Goal: Task Accomplishment & Management: Manage account settings

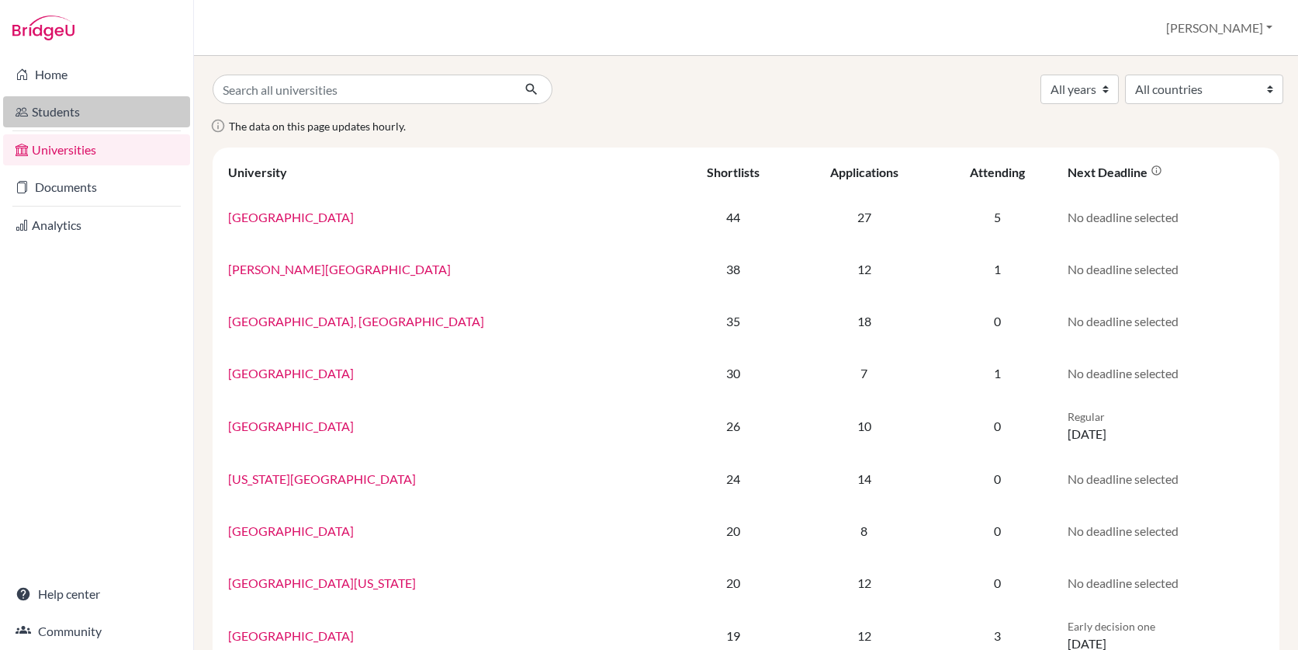
click at [94, 111] on link "Students" at bounding box center [96, 111] width 187 height 31
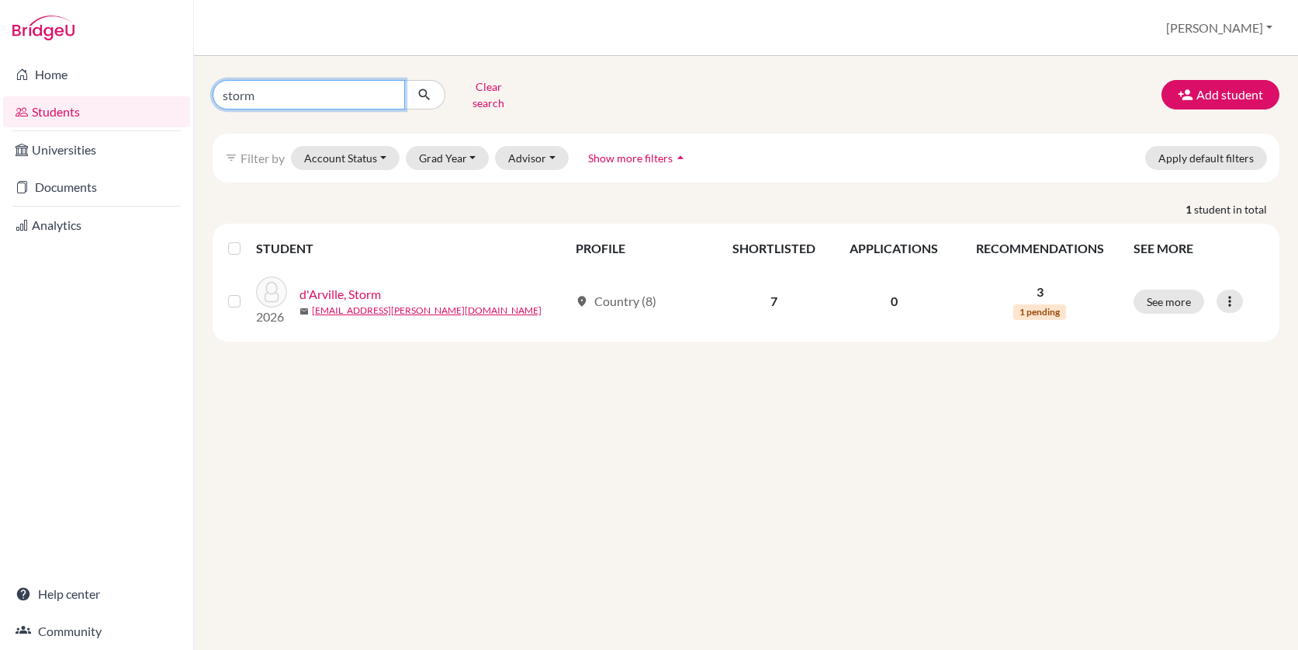
click at [288, 88] on input "storm" at bounding box center [309, 94] width 192 height 29
click at [390, 92] on input "storm" at bounding box center [309, 94] width 192 height 29
type input "manuel ruiz"
click button "submit" at bounding box center [424, 94] width 41 height 29
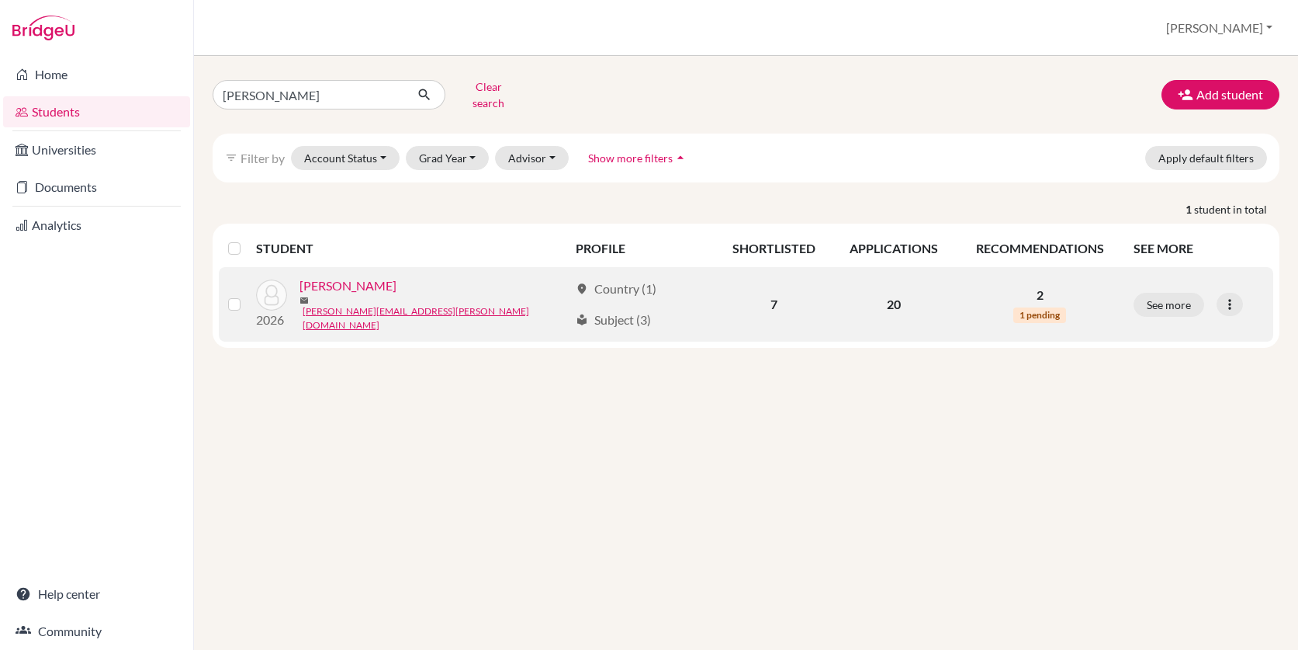
click at [352, 284] on link "[PERSON_NAME]" at bounding box center [348, 285] width 97 height 19
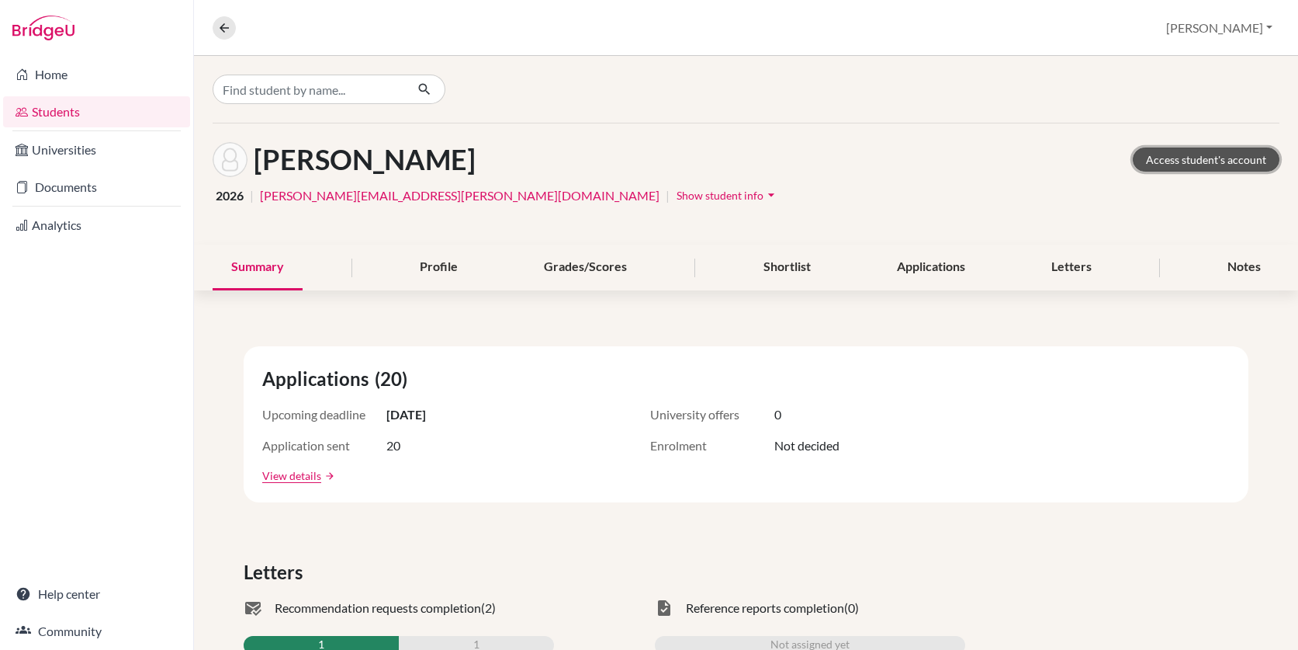
click at [1190, 162] on link "Access student's account" at bounding box center [1206, 159] width 147 height 24
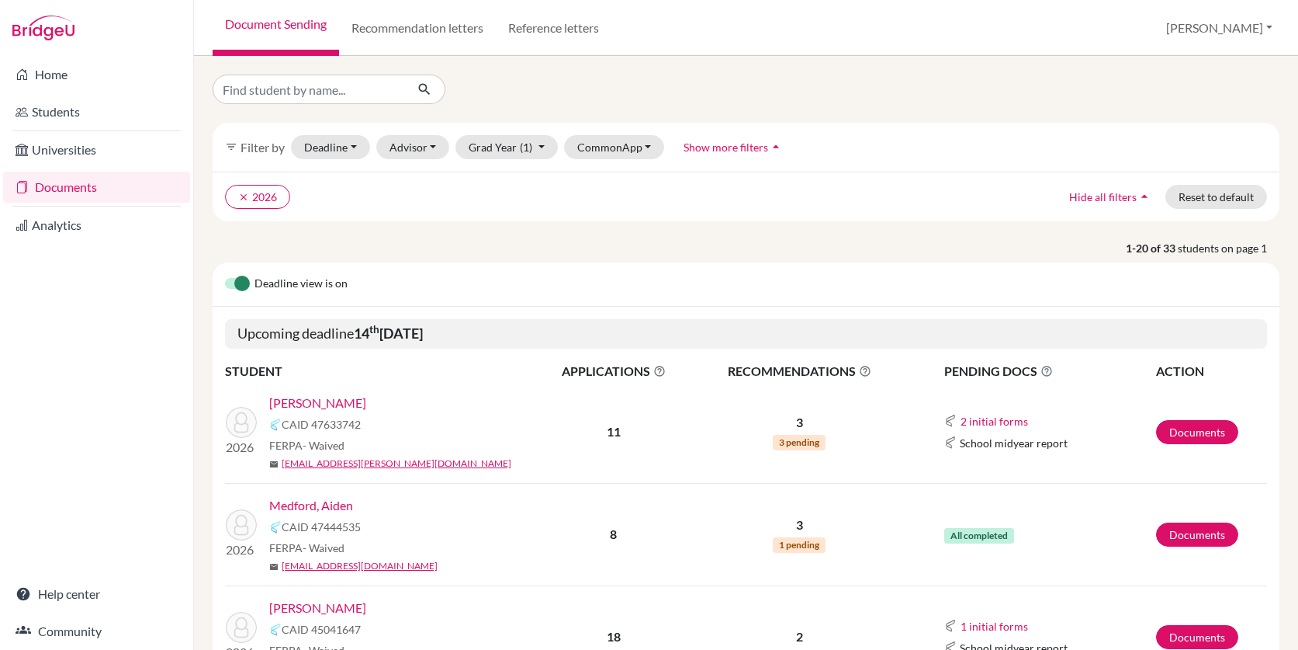
click at [328, 404] on link "Joseph, Ashton" at bounding box center [317, 402] width 97 height 19
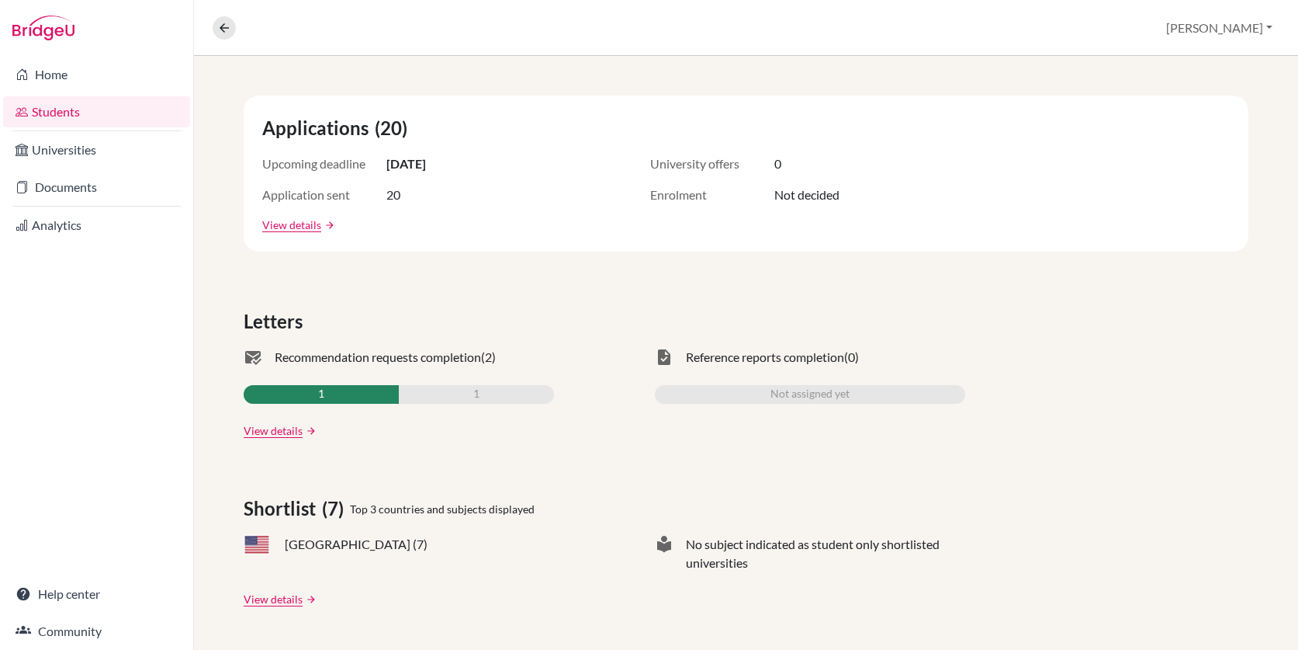
scroll to position [258, 0]
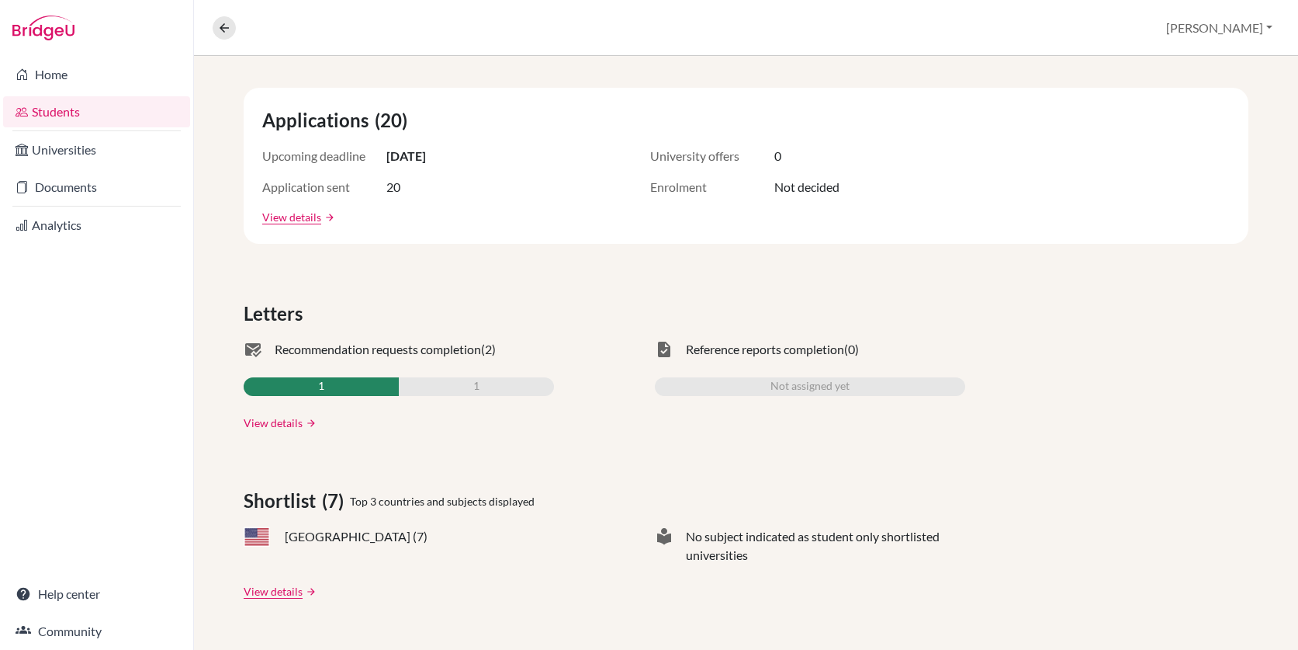
click at [276, 425] on link "View details" at bounding box center [273, 422] width 59 height 16
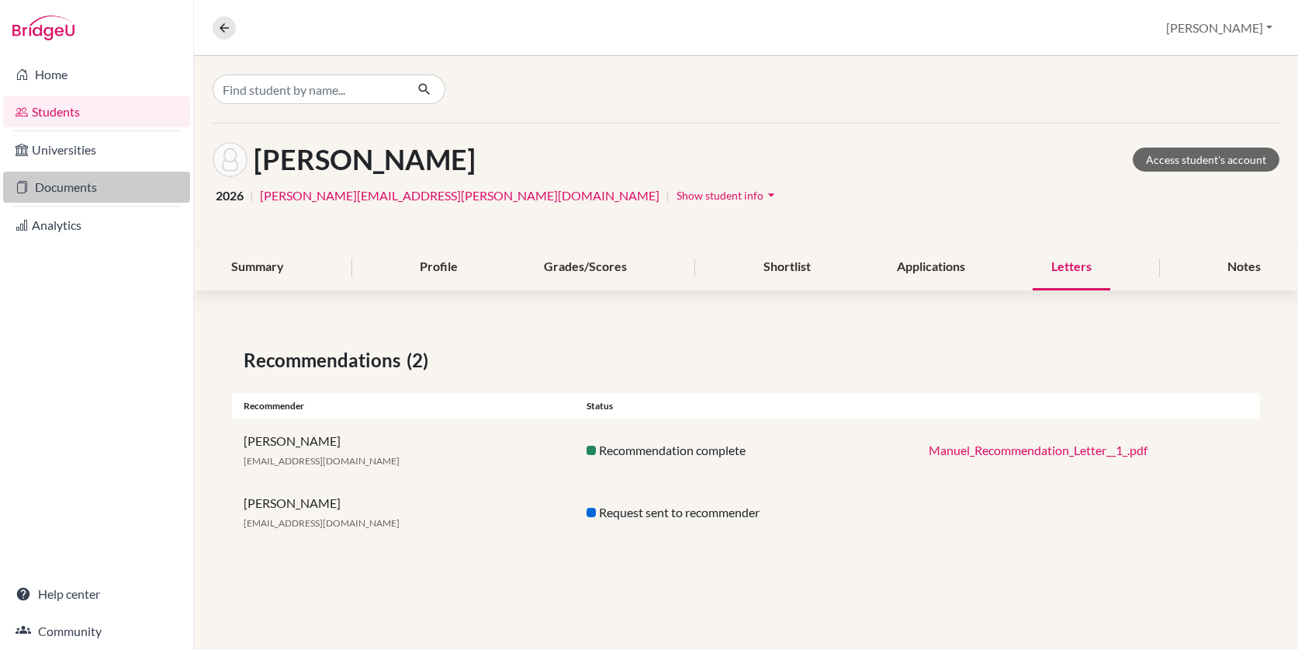
click at [85, 190] on link "Documents" at bounding box center [96, 187] width 187 height 31
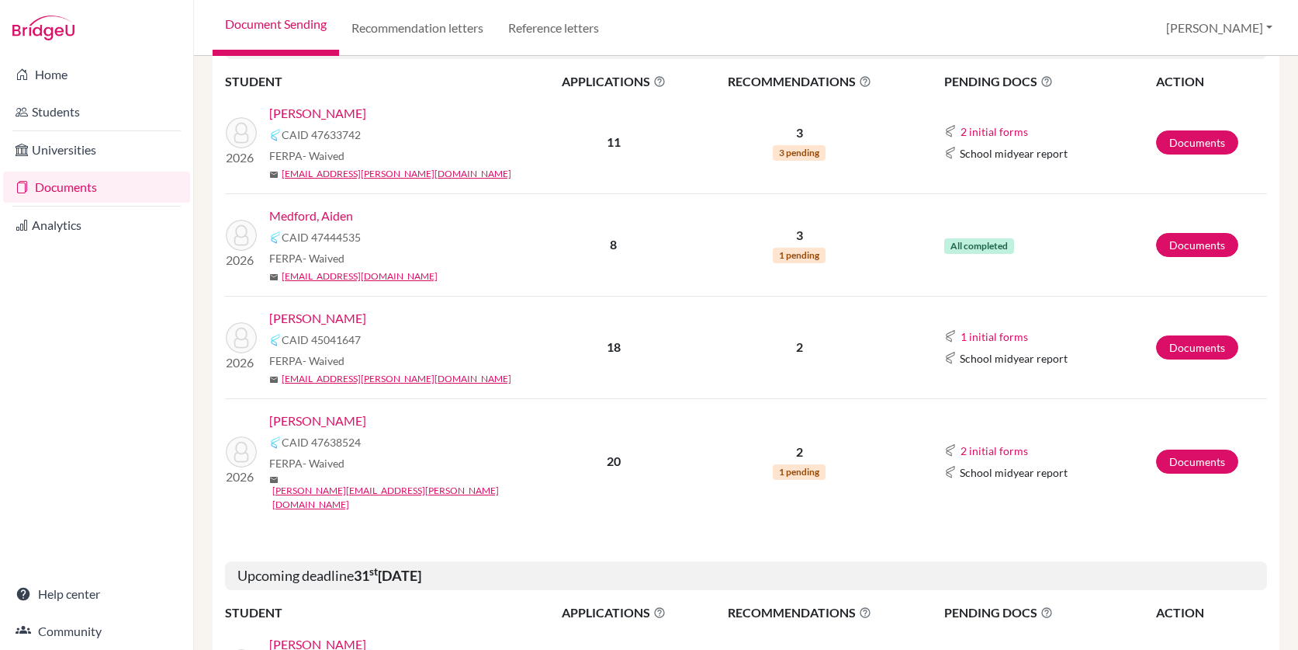
scroll to position [296, 0]
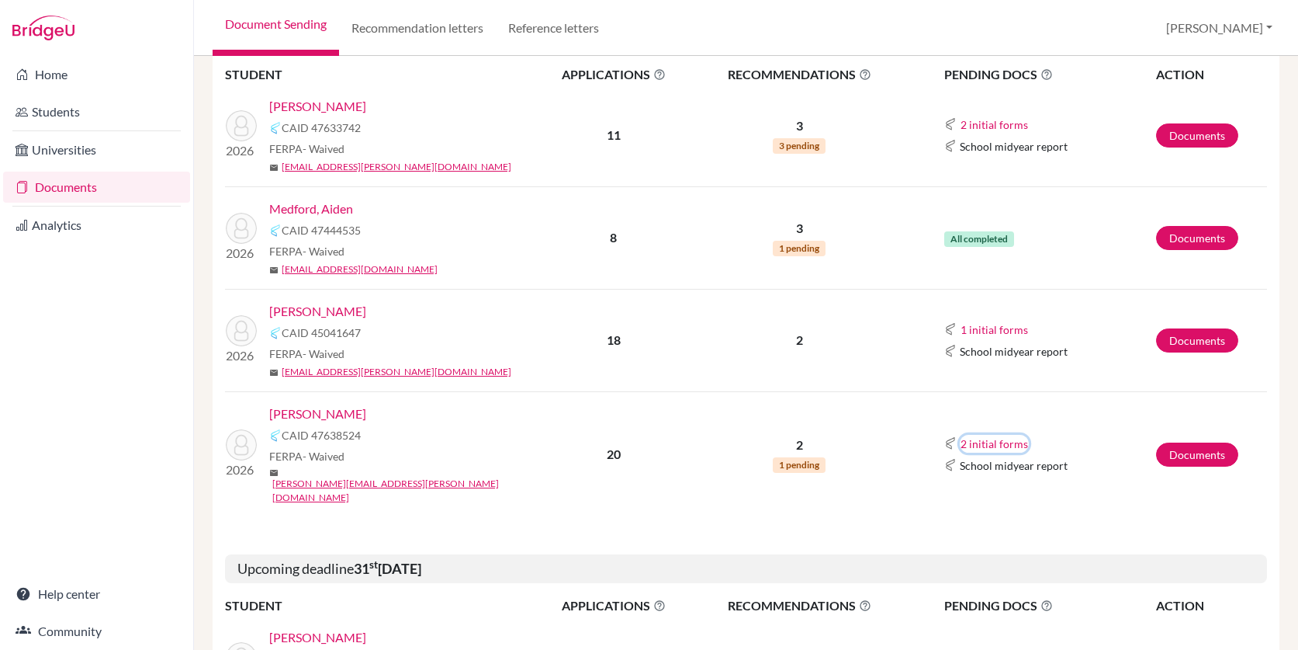
click at [985, 435] on button "2 initial forms" at bounding box center [994, 444] width 69 height 18
click at [1050, 405] on td "2 initial forms Counselor recommendation Early decision agreement School midyea…" at bounding box center [1031, 454] width 248 height 126
click at [1180, 442] on link "Documents" at bounding box center [1197, 454] width 82 height 24
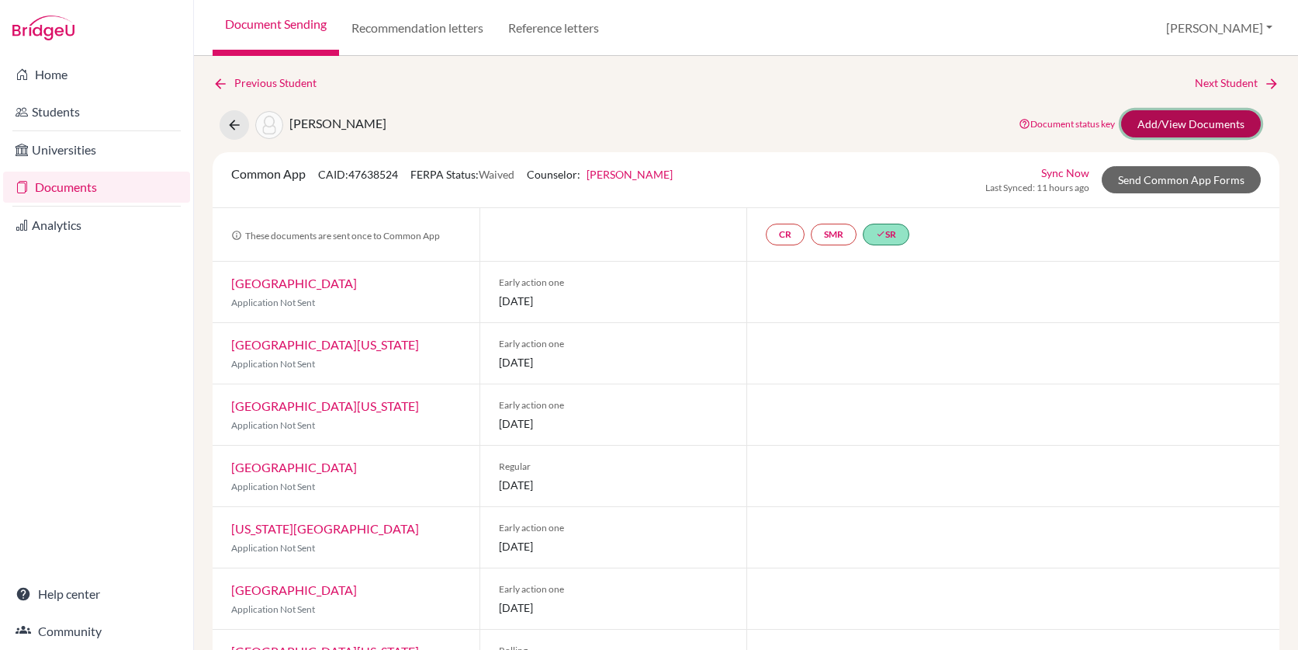
click at [1149, 120] on link "Add/View Documents" at bounding box center [1191, 123] width 140 height 27
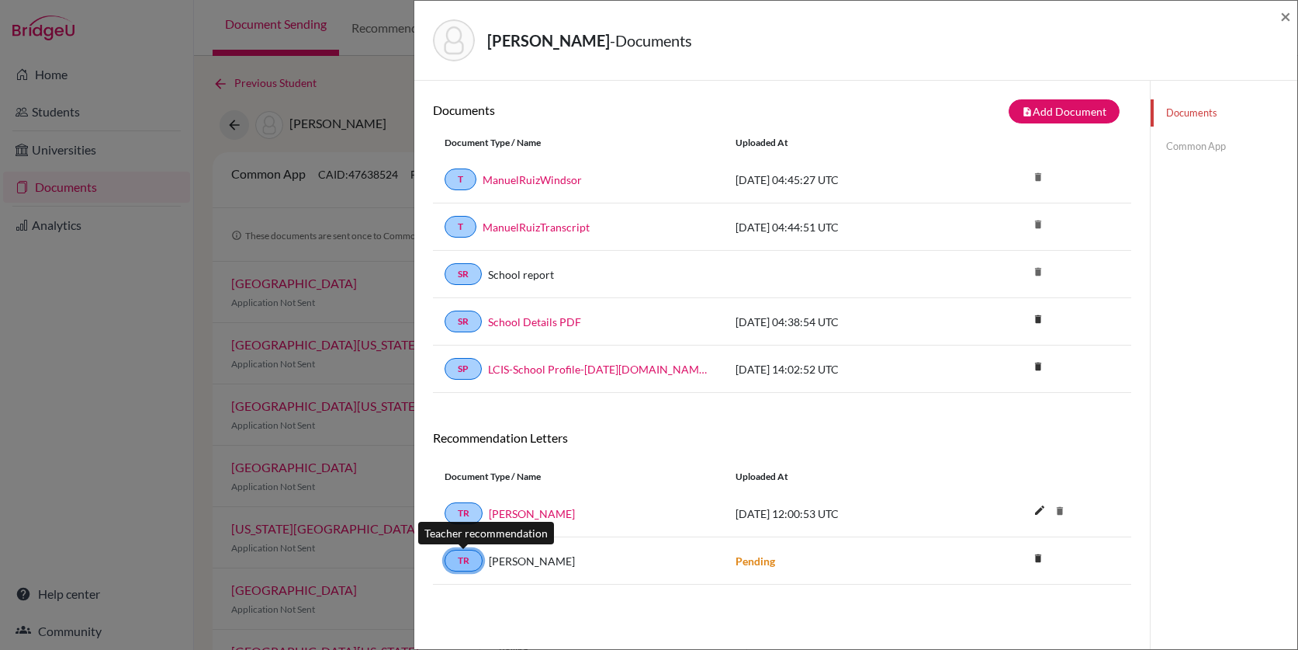
click at [469, 561] on link "TR" at bounding box center [464, 560] width 38 height 22
click at [761, 563] on strong "Pending" at bounding box center [756, 560] width 40 height 13
click at [167, 77] on div "ruiz, manuel - Documents × Documents note_add Add Document Document type Change…" at bounding box center [649, 325] width 1298 height 650
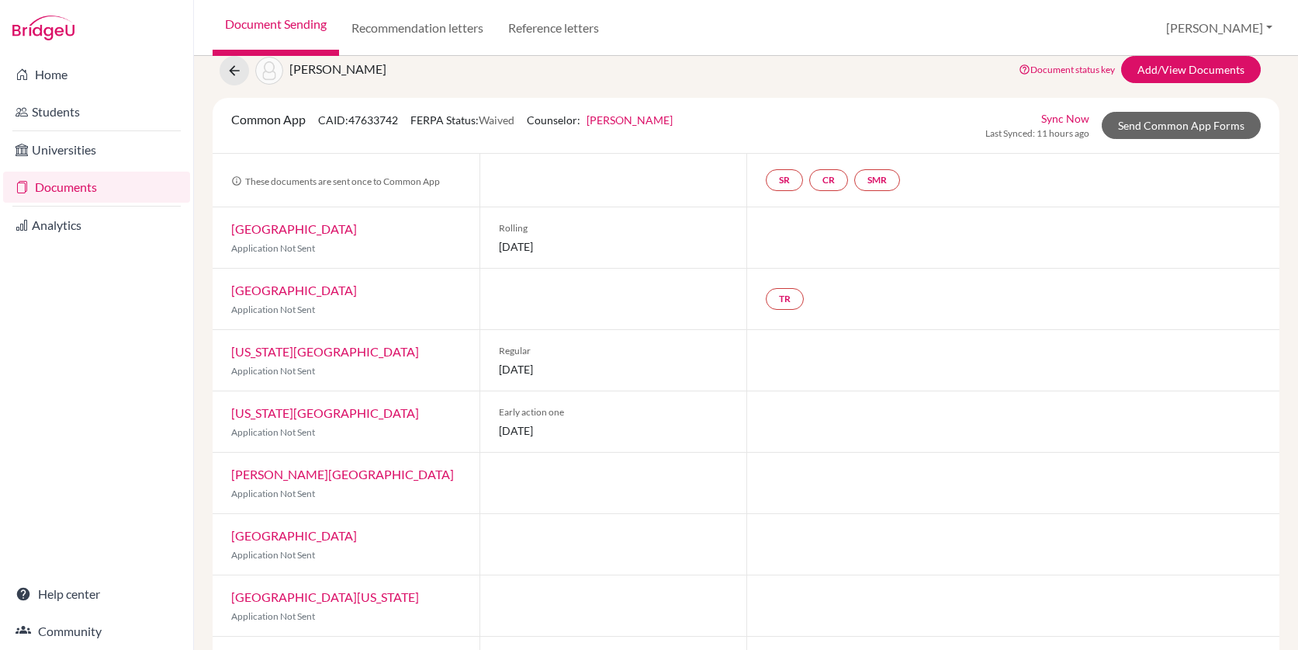
scroll to position [56, 0]
click at [779, 303] on link "TR" at bounding box center [785, 297] width 38 height 22
click at [821, 218] on div at bounding box center [1014, 236] width 534 height 61
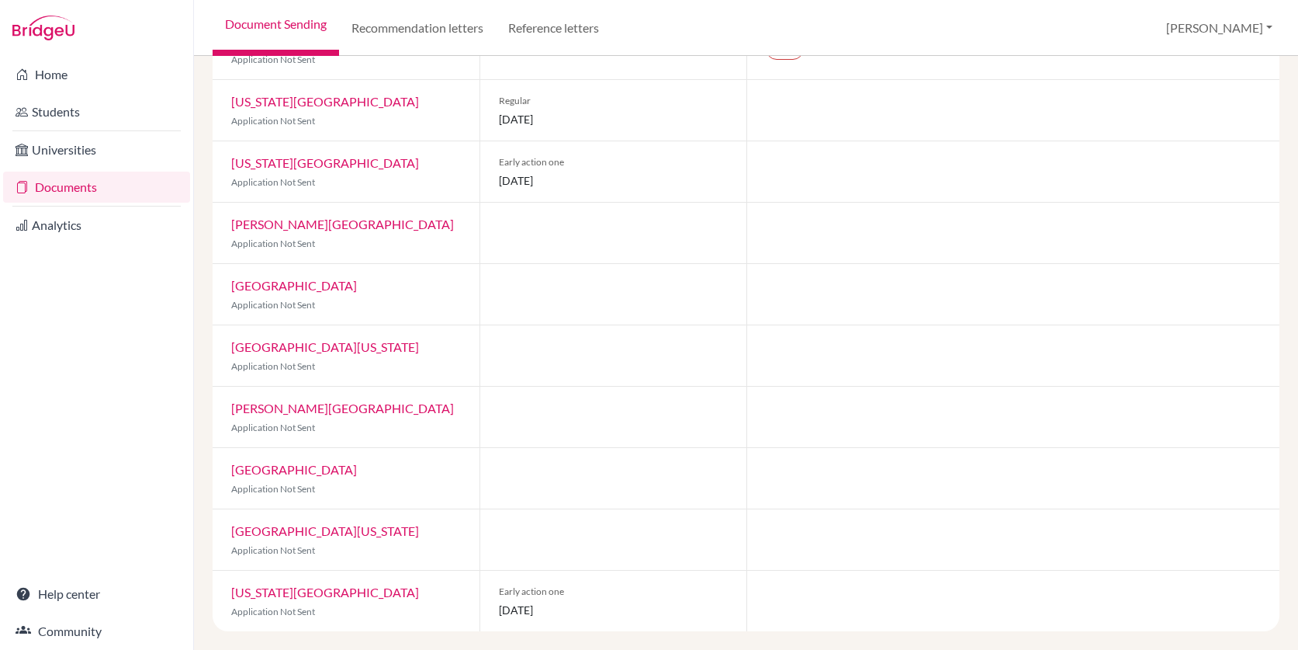
scroll to position [0, 0]
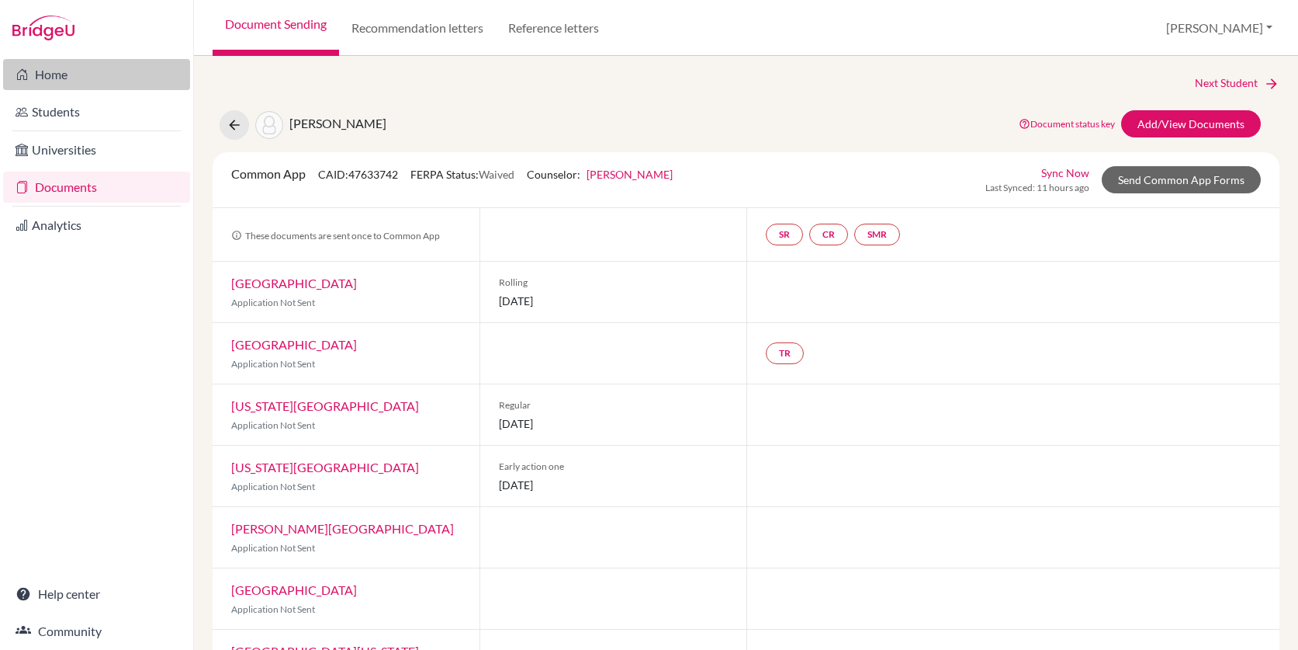
click at [78, 76] on link "Home" at bounding box center [96, 74] width 187 height 31
